Goal: Use online tool/utility: Utilize a website feature to perform a specific function

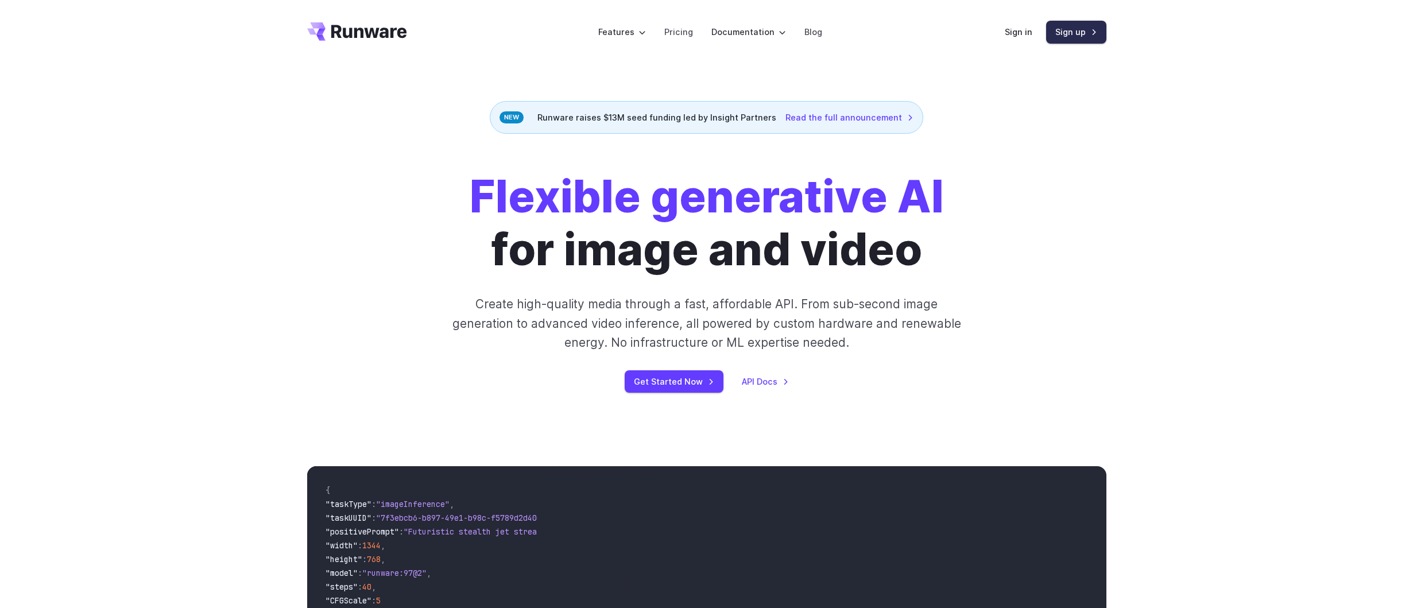
click at [1070, 38] on link "Sign up" at bounding box center [1076, 32] width 60 height 22
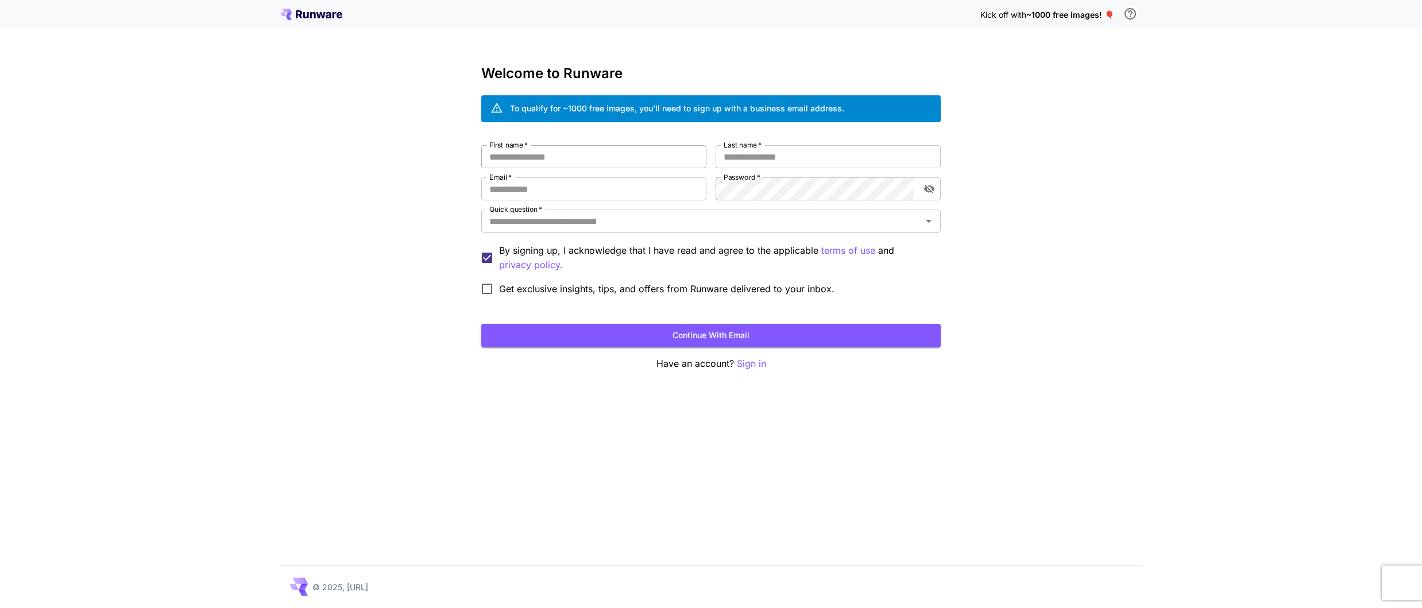
click at [571, 162] on input "First name   *" at bounding box center [593, 156] width 225 height 23
click at [380, 202] on div "Kick off with ~1000 free images! 🎈 Welcome to Runware To qualify for ~1000 free…" at bounding box center [711, 304] width 1422 height 608
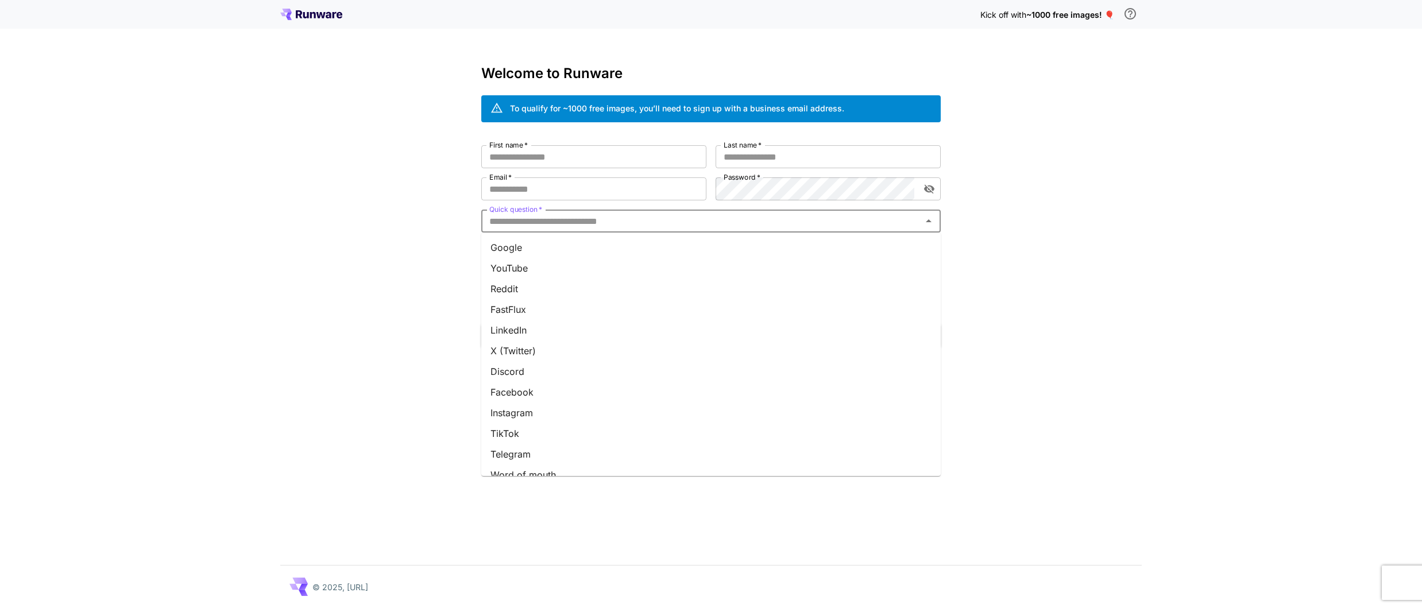
click at [547, 213] on input "Quick question   *" at bounding box center [702, 221] width 434 height 16
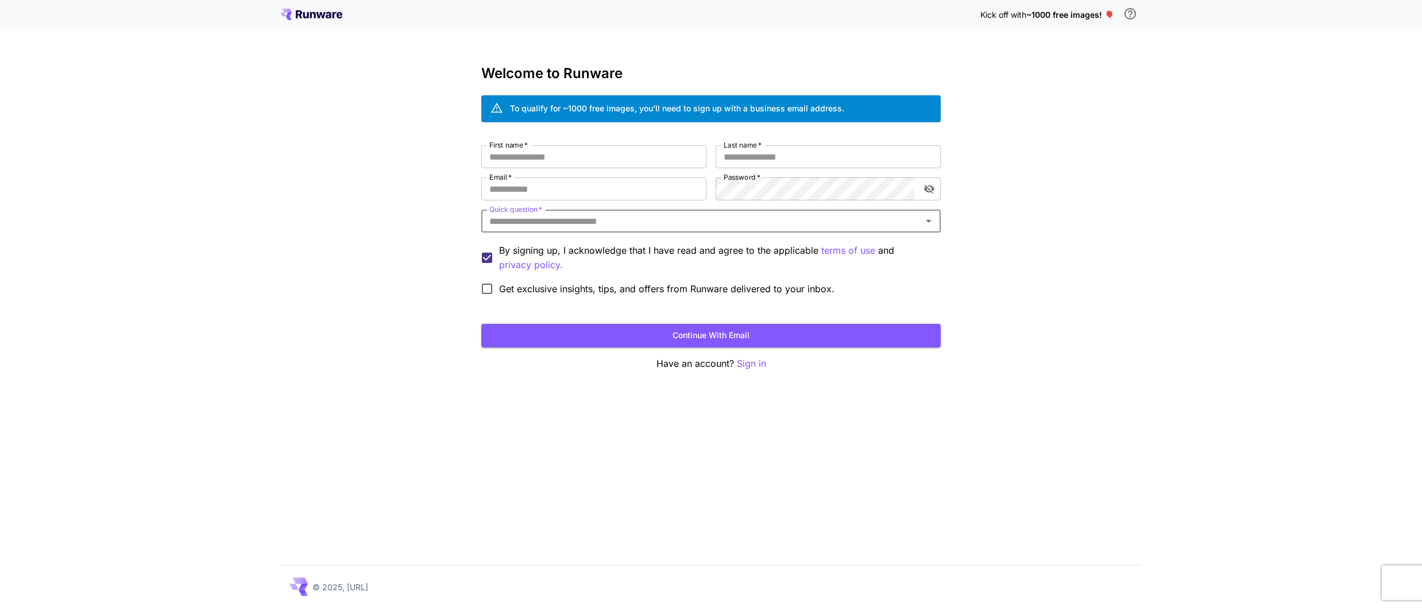
click at [547, 213] on input "Quick question   *" at bounding box center [702, 221] width 434 height 16
click at [394, 194] on div "Kick off with ~1000 free images! 🎈 Welcome to Runware To qualify for ~1000 free…" at bounding box center [711, 304] width 1422 height 608
click at [531, 191] on input "Email   *" at bounding box center [593, 188] width 225 height 23
click at [418, 217] on div "Kick off with ~1000 free images! 🎈 Welcome to Runware To qualify for ~1000 free…" at bounding box center [711, 304] width 1422 height 608
click at [1216, 139] on div "Kick off with ~1000 free images! 🎈 Welcome to Runware To qualify for ~1000 free…" at bounding box center [711, 304] width 1422 height 608
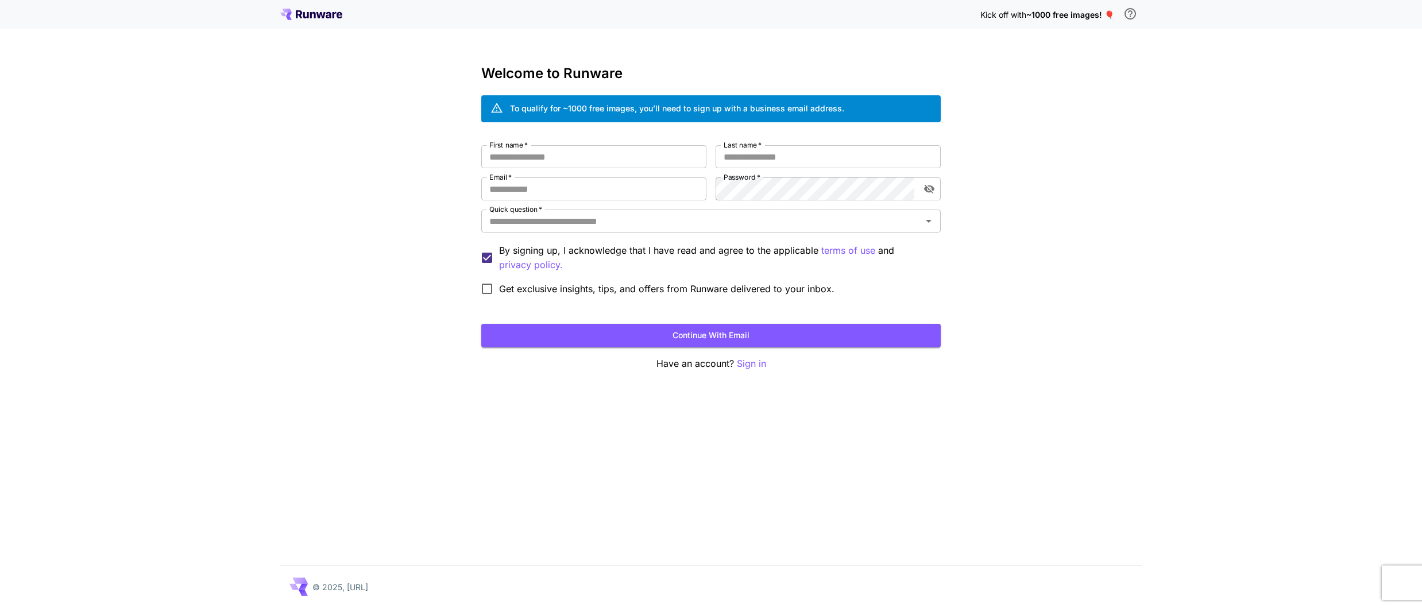
click at [1142, 215] on div "Kick off with ~1000 free images! 🎈 Welcome to Runware To qualify for ~1000 free…" at bounding box center [711, 304] width 1422 height 608
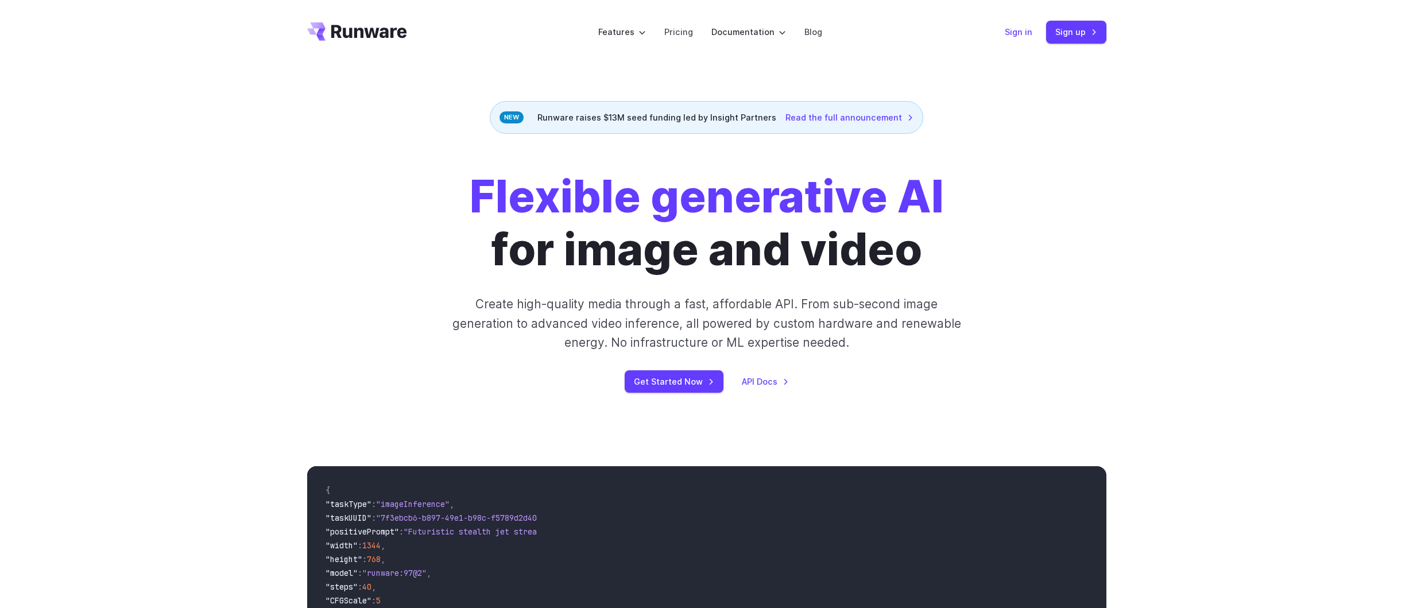
click at [1022, 26] on link "Sign in" at bounding box center [1019, 31] width 28 height 13
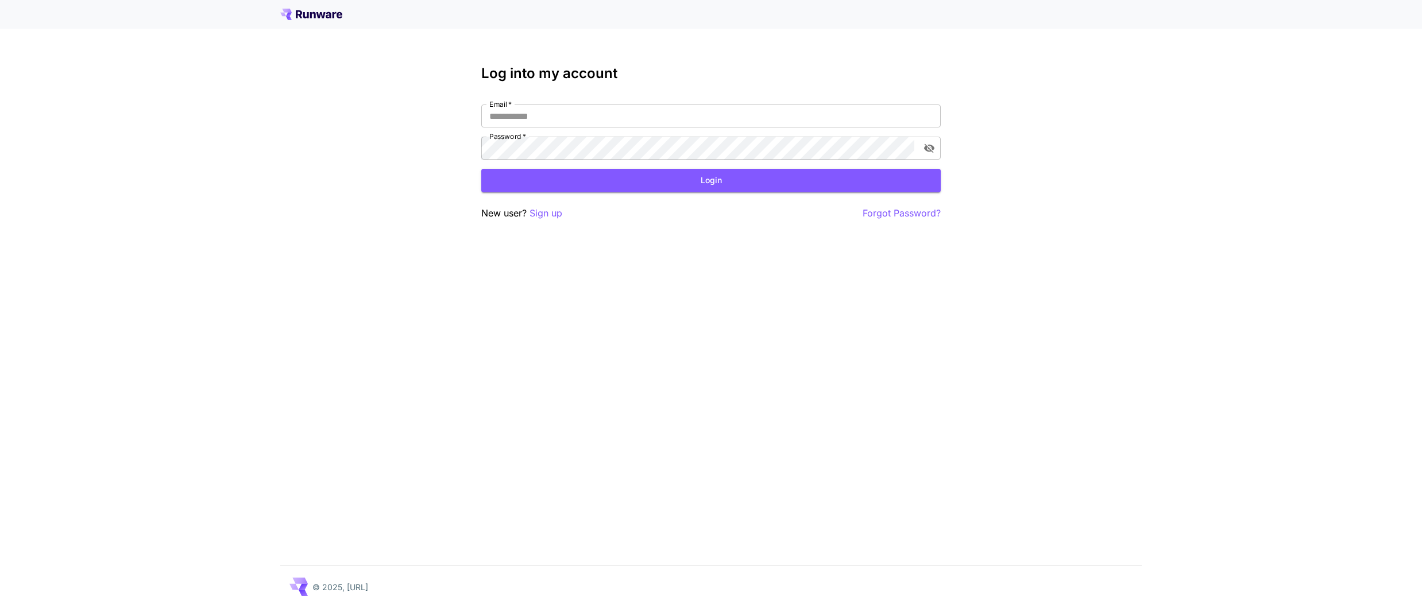
type input "**********"
click at [758, 179] on button "Login" at bounding box center [710, 181] width 459 height 24
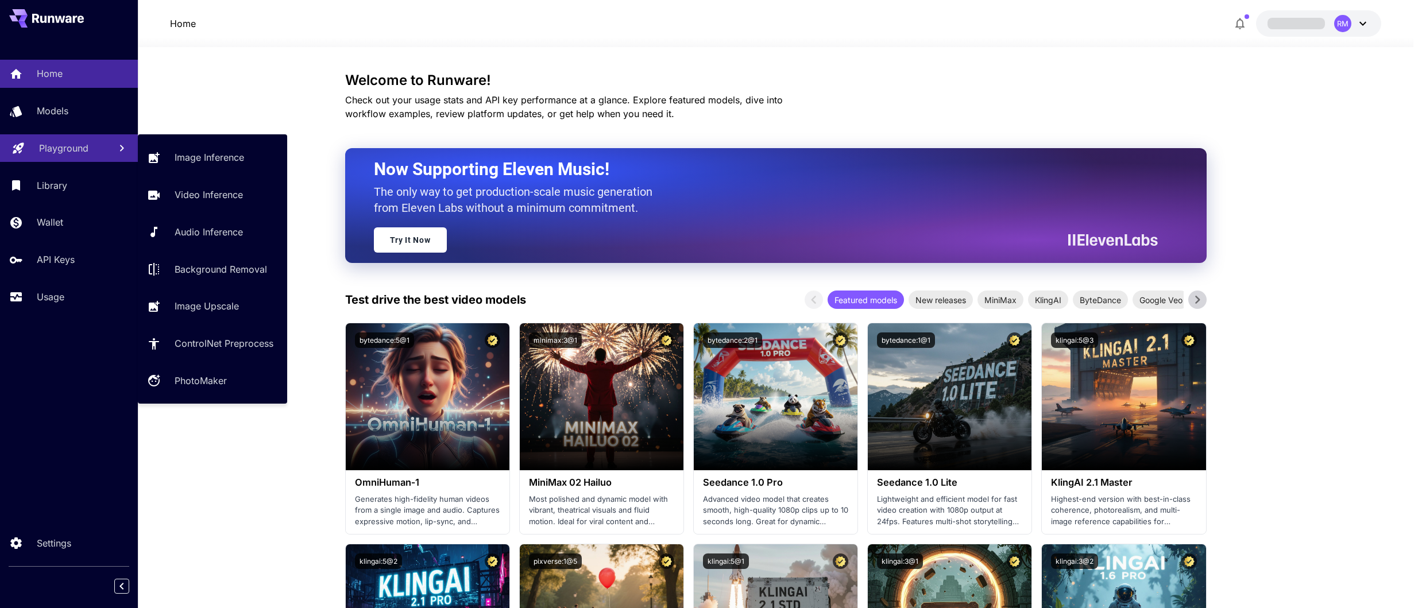
click at [78, 150] on p "Playground" at bounding box center [63, 148] width 49 height 14
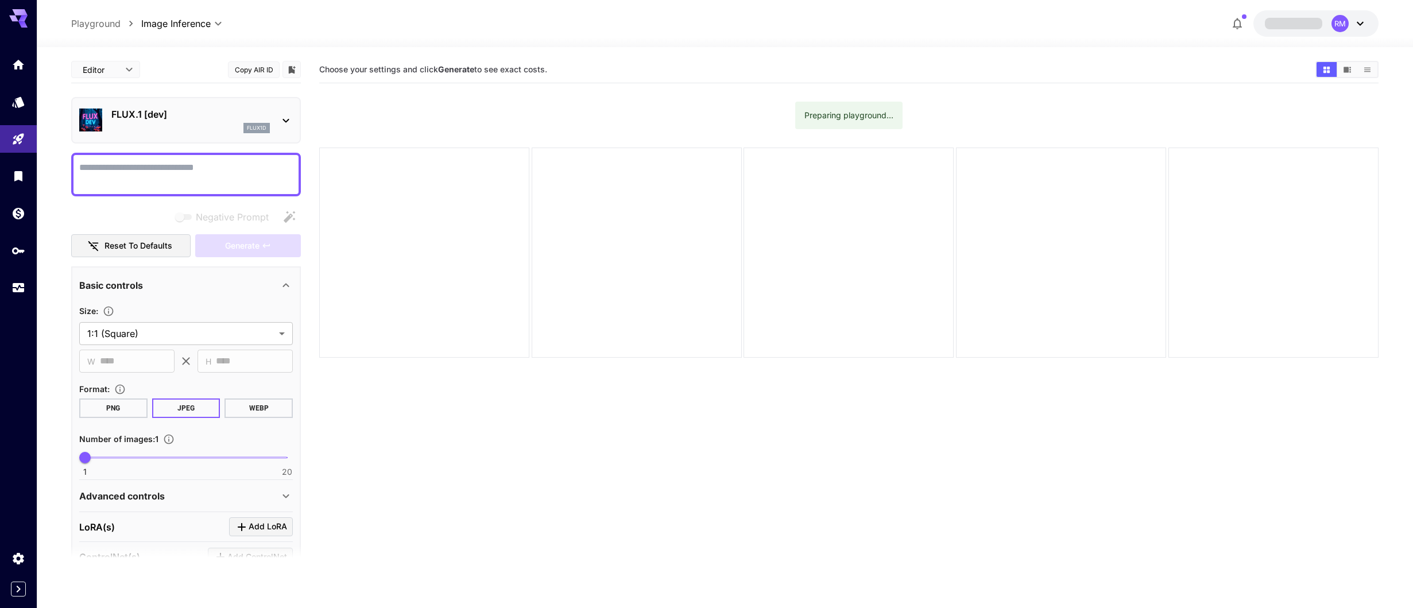
click at [168, 125] on div "flux1d" at bounding box center [190, 128] width 158 height 10
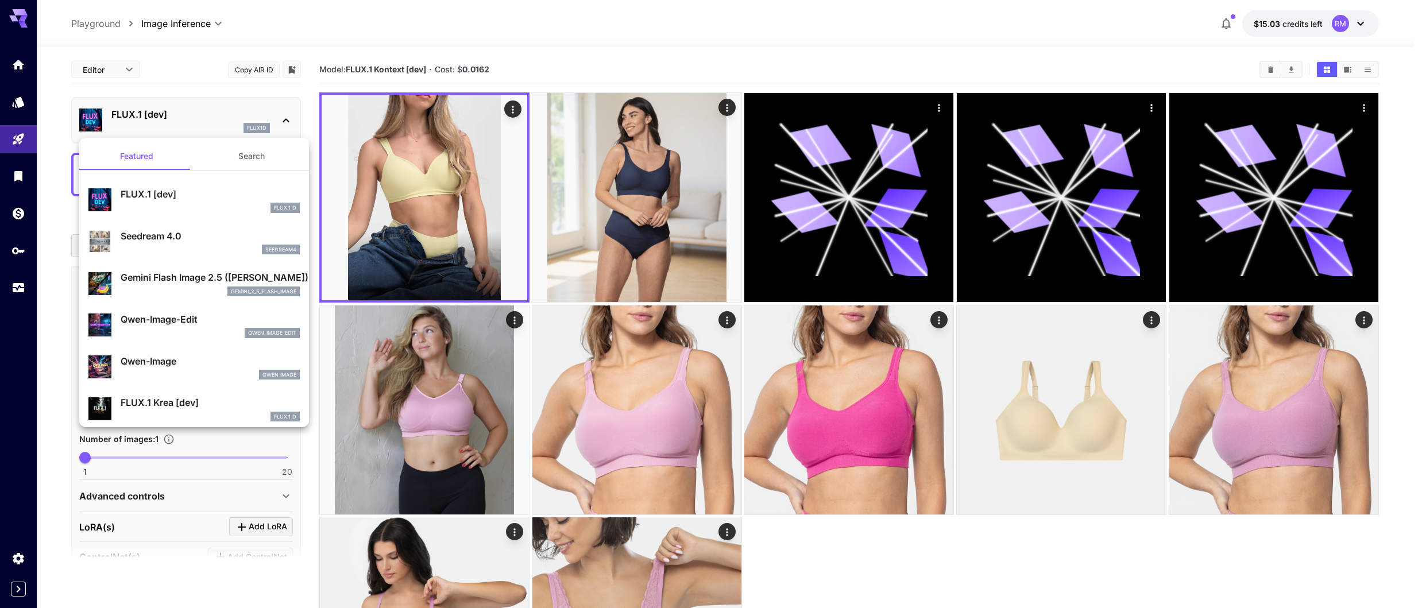
click at [661, 57] on div at bounding box center [711, 304] width 1422 height 608
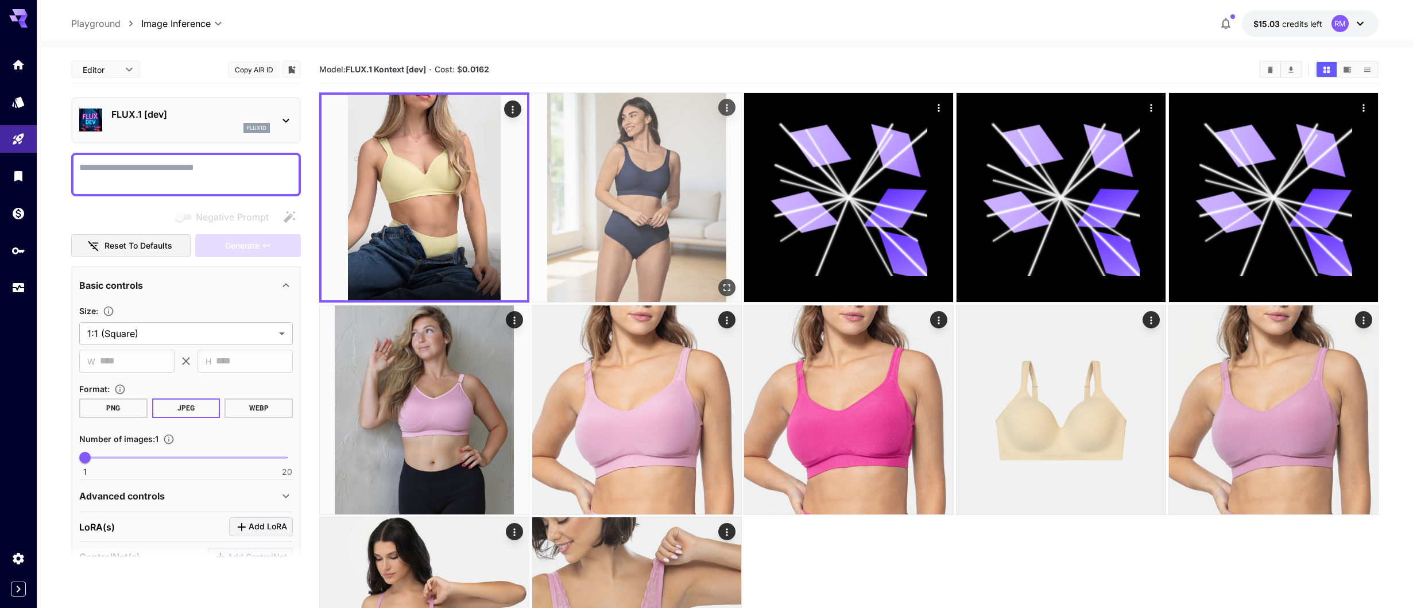
scroll to position [154, 0]
